Goal: Task Accomplishment & Management: Manage account settings

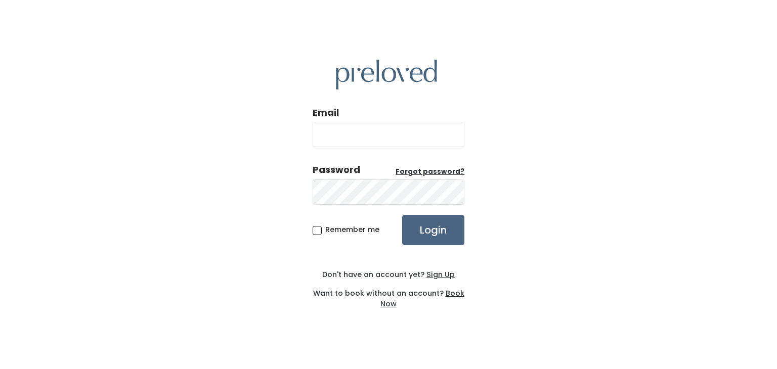
type input "carissa.thurman@gmail.com"
click at [425, 230] on input "Login" at bounding box center [433, 230] width 62 height 30
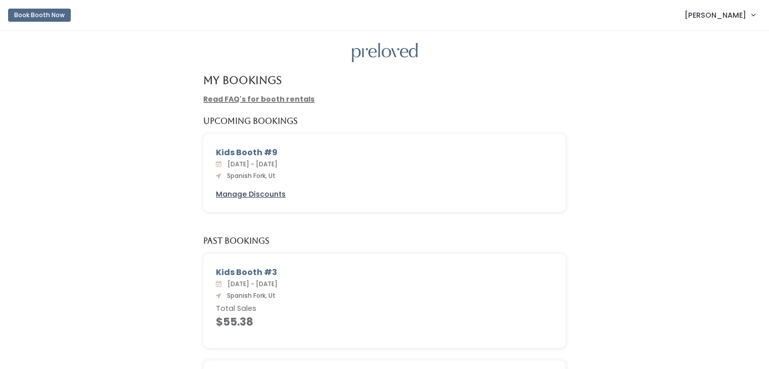
click at [263, 195] on u "Manage Discounts" at bounding box center [251, 194] width 70 height 10
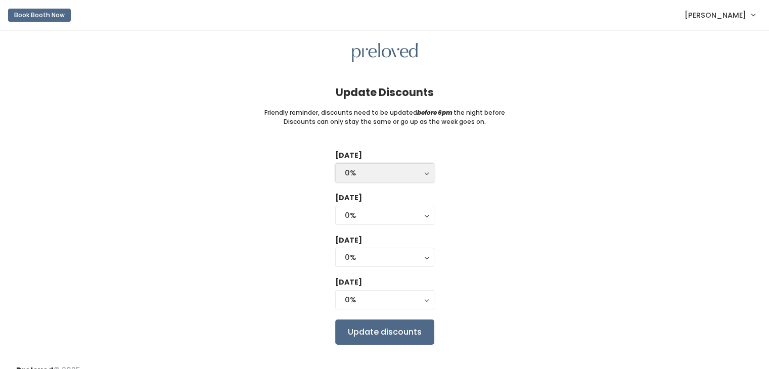
click at [401, 171] on div "0%" at bounding box center [385, 172] width 80 height 11
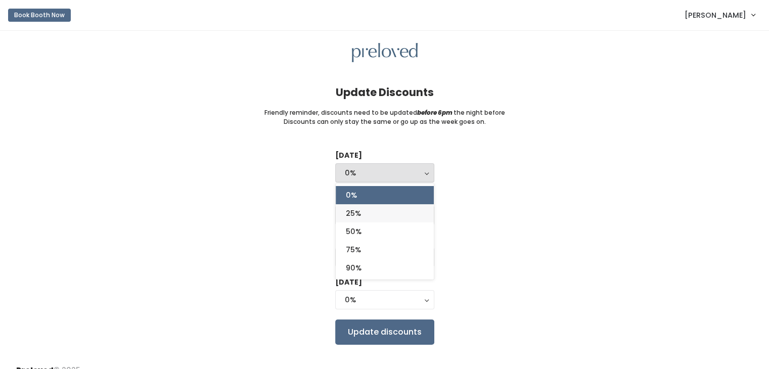
click at [370, 213] on link "25%" at bounding box center [385, 213] width 98 height 18
select select "25%"
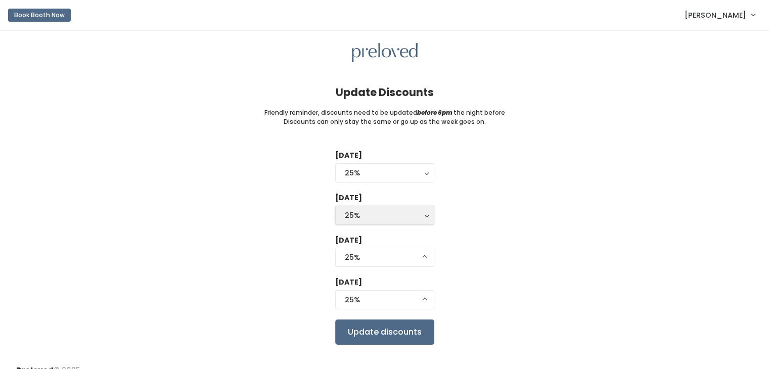
click at [368, 215] on div "25%" at bounding box center [385, 215] width 80 height 11
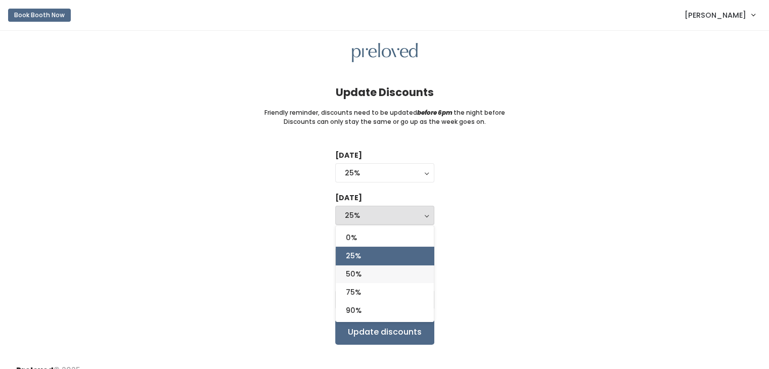
click at [363, 278] on link "50%" at bounding box center [385, 274] width 98 height 18
select select "50%"
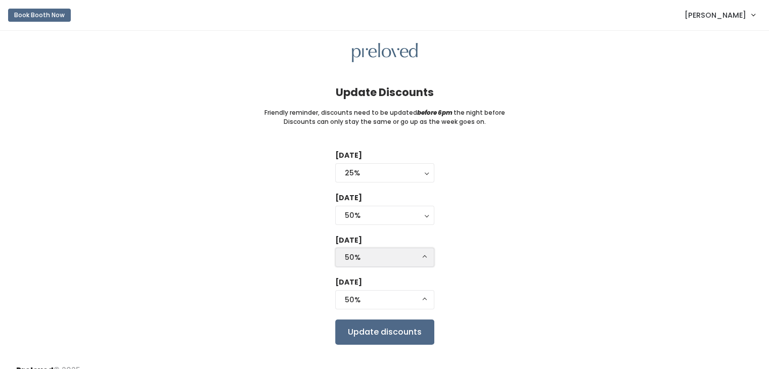
click at [374, 265] on button "50%" at bounding box center [384, 257] width 99 height 19
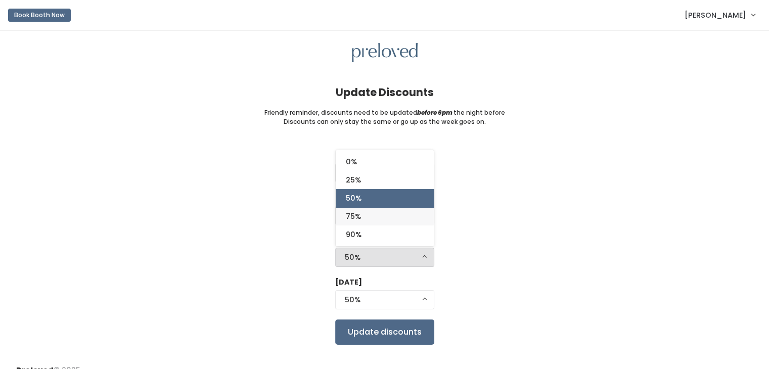
click at [366, 225] on link "75%" at bounding box center [385, 216] width 98 height 18
select select "75%"
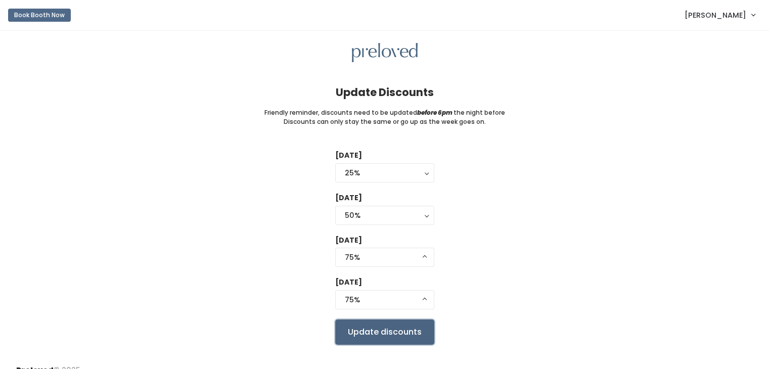
click at [362, 339] on input "Update discounts" at bounding box center [384, 332] width 99 height 25
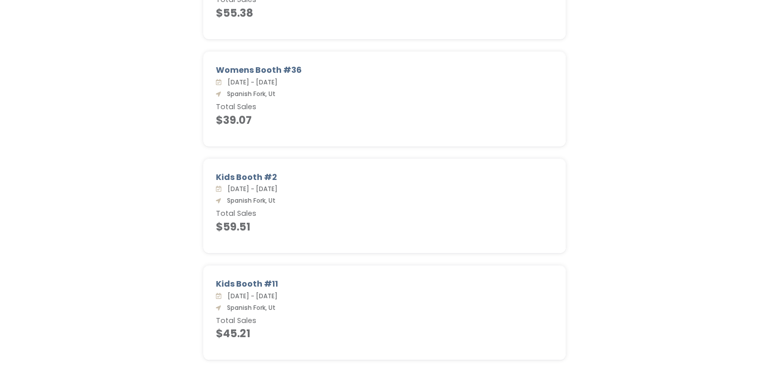
scroll to position [324, 0]
